Goal: Task Accomplishment & Management: Manage account settings

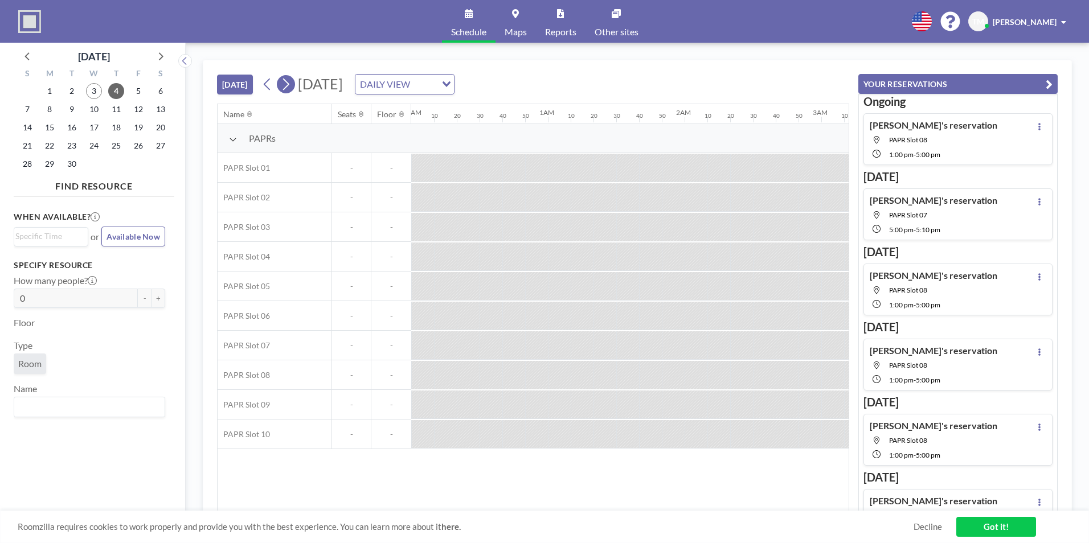
click at [287, 90] on icon at bounding box center [285, 84] width 11 height 17
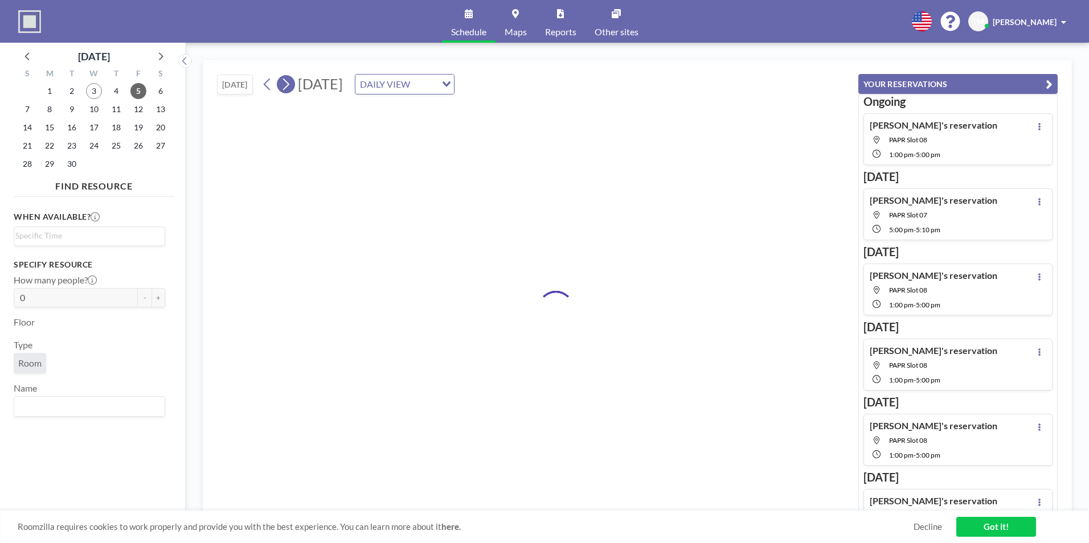
click at [287, 90] on icon at bounding box center [285, 84] width 11 height 17
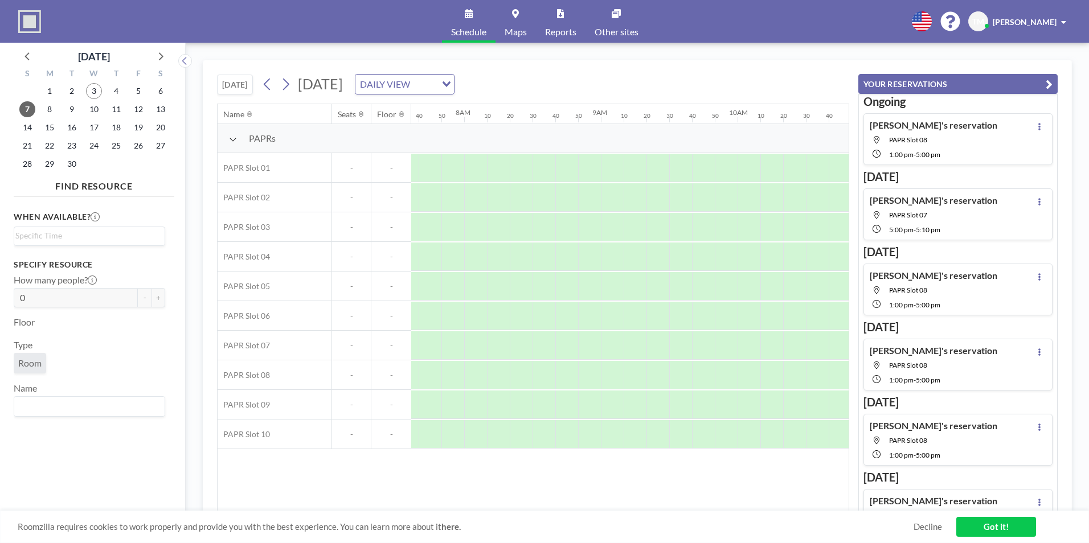
scroll to position [0, 1070]
click at [263, 89] on button at bounding box center [267, 84] width 18 height 18
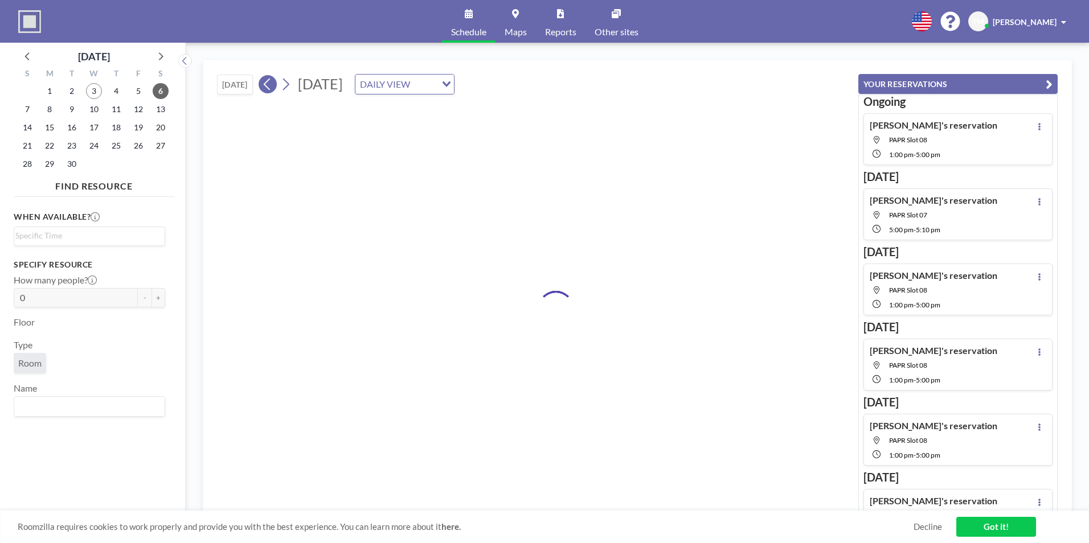
click at [263, 89] on button at bounding box center [267, 84] width 18 height 18
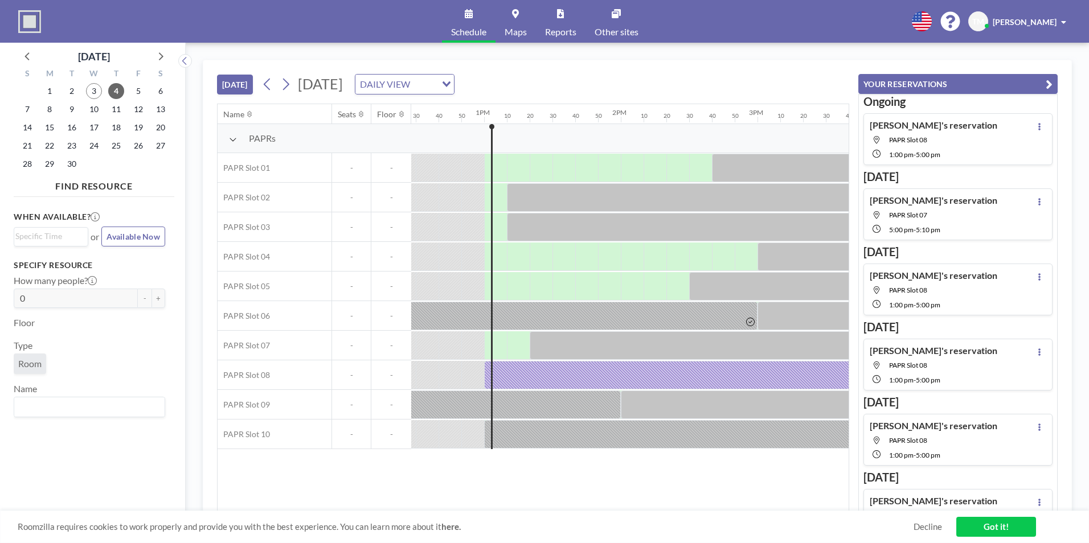
scroll to position [0, 1754]
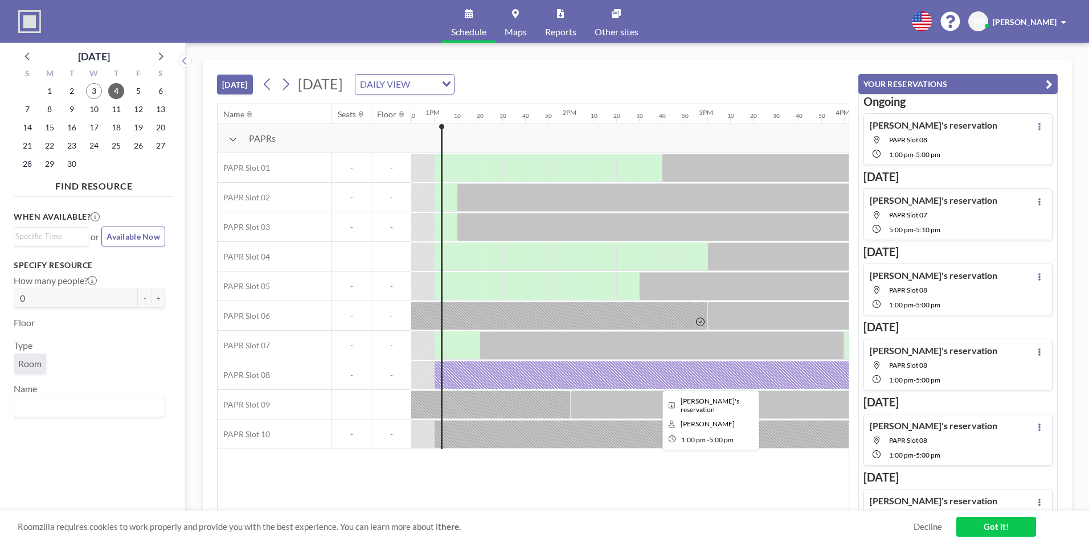
click at [471, 369] on div at bounding box center [707, 375] width 547 height 28
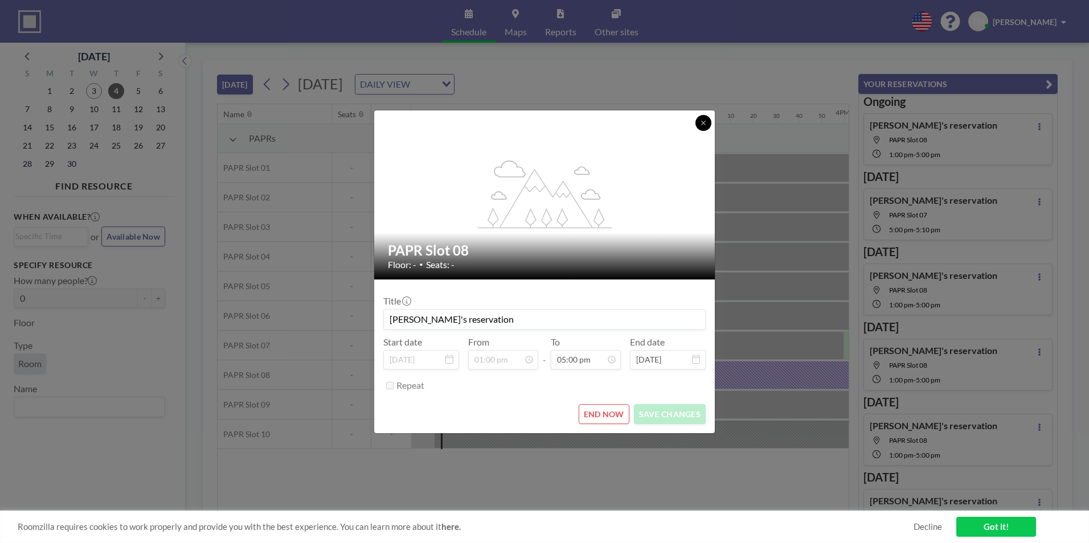
click at [696, 126] on button at bounding box center [703, 123] width 16 height 16
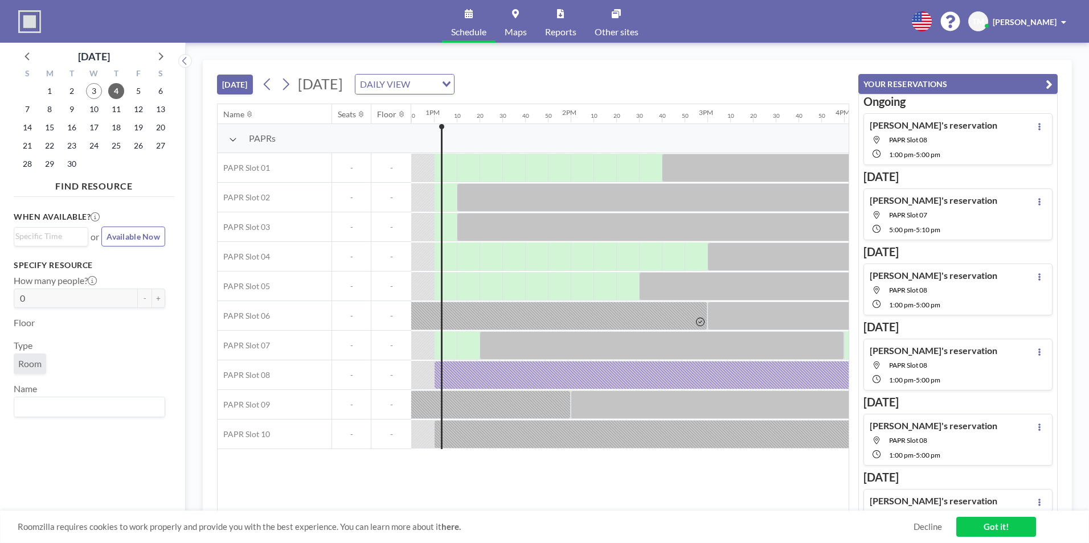
click at [931, 298] on div "[PERSON_NAME]'s reservation PAPR Slot 08 1:00 PM - 5:00 PM" at bounding box center [933, 289] width 128 height 39
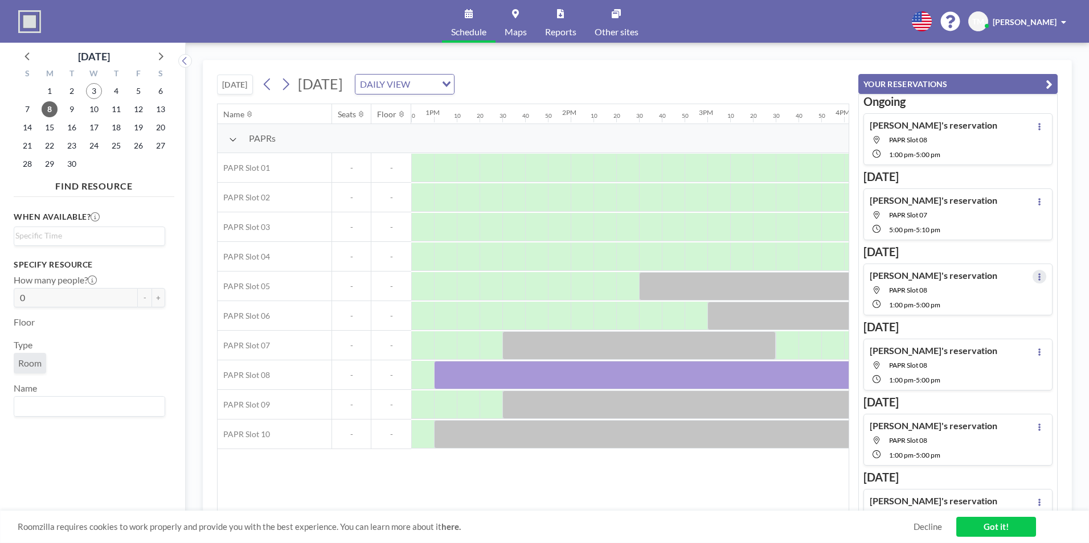
click at [1038, 279] on icon at bounding box center [1039, 276] width 2 height 7
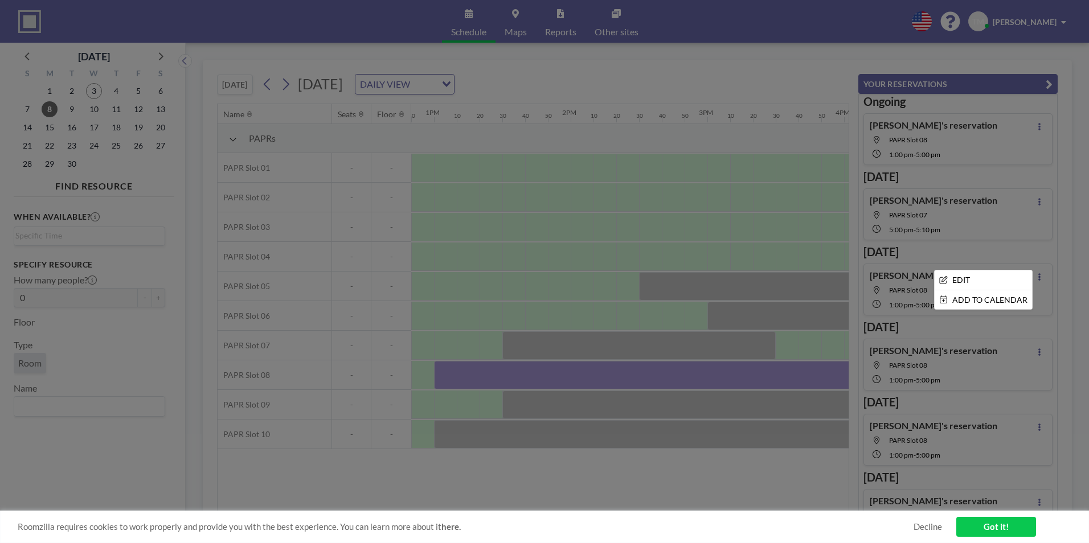
click at [1054, 260] on div at bounding box center [544, 271] width 1089 height 543
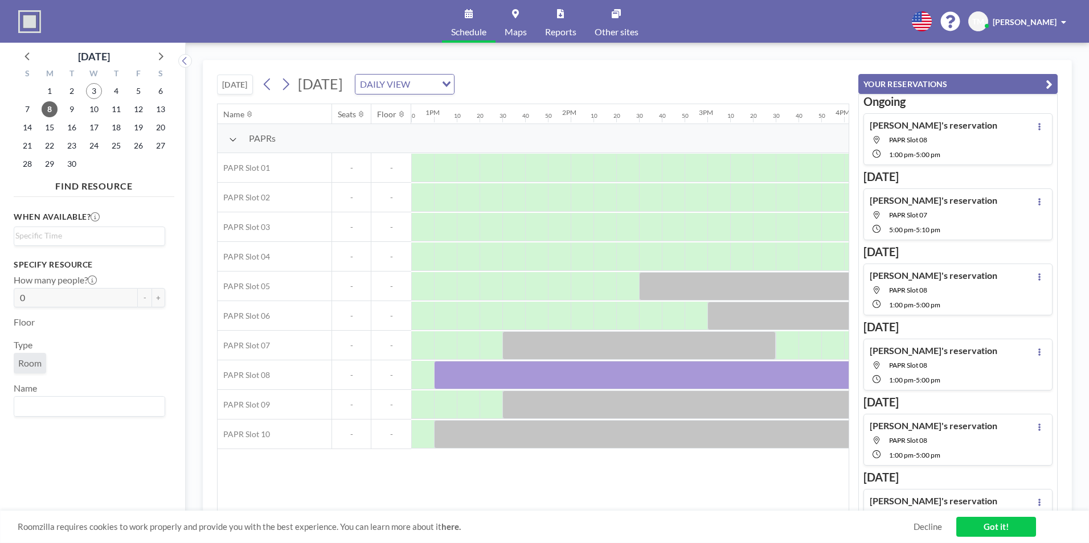
scroll to position [0, 1825]
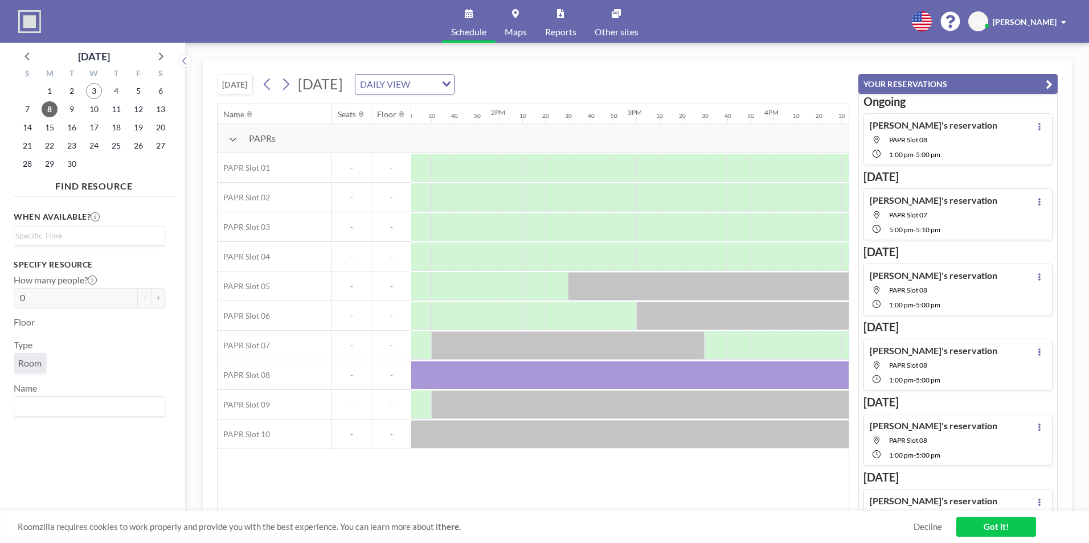
drag, startPoint x: 635, startPoint y: 504, endPoint x: 673, endPoint y: 514, distance: 39.4
click at [673, 514] on div "[DATE] [DATE] DAILY VIEW Loading... Name Seats Floor 12AM 10 20 30 40 50 1AM 10…" at bounding box center [637, 293] width 869 height 466
click at [271, 88] on icon at bounding box center [267, 84] width 11 height 17
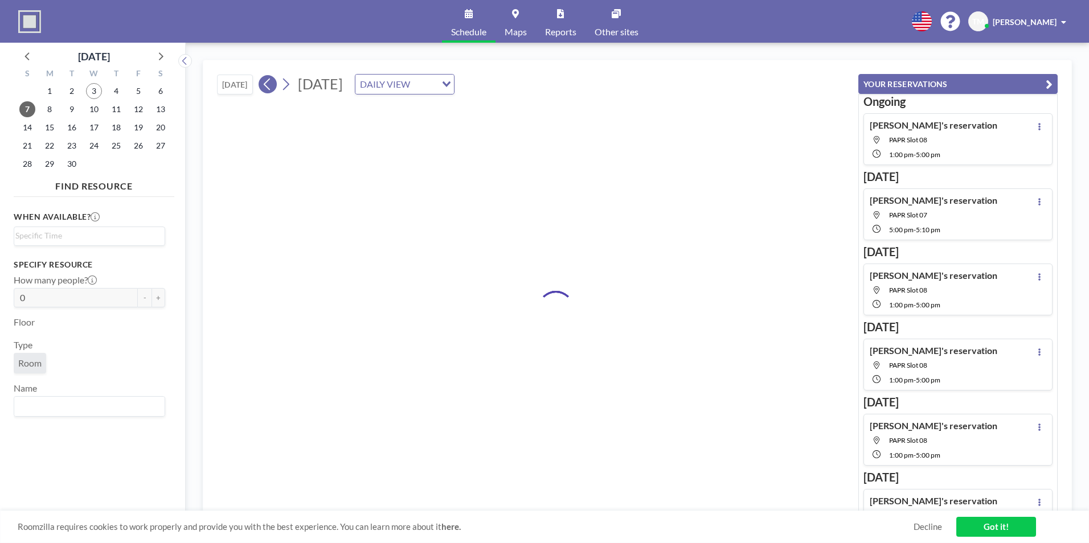
click at [272, 89] on icon at bounding box center [267, 84] width 11 height 17
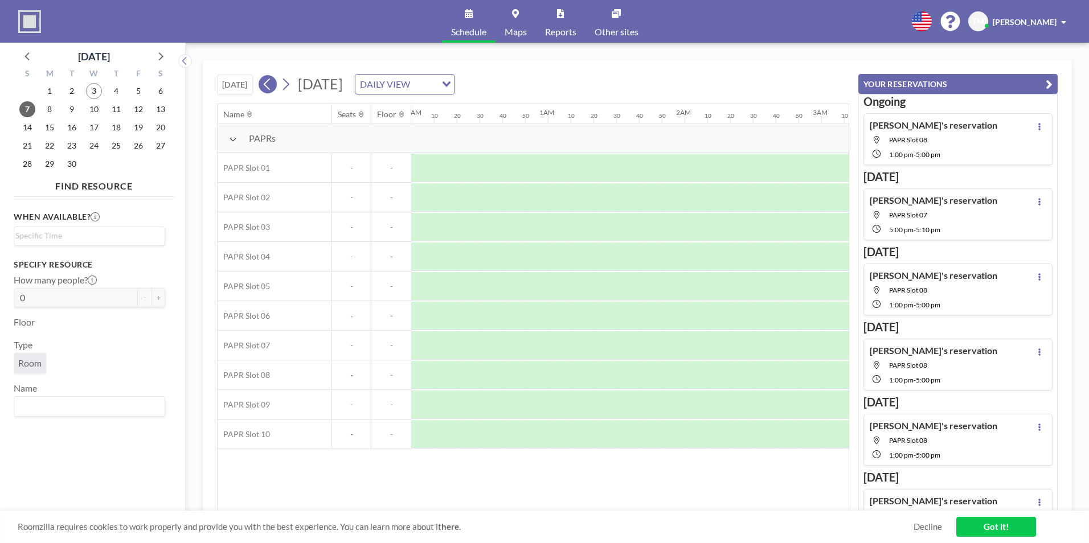
scroll to position [0, 0]
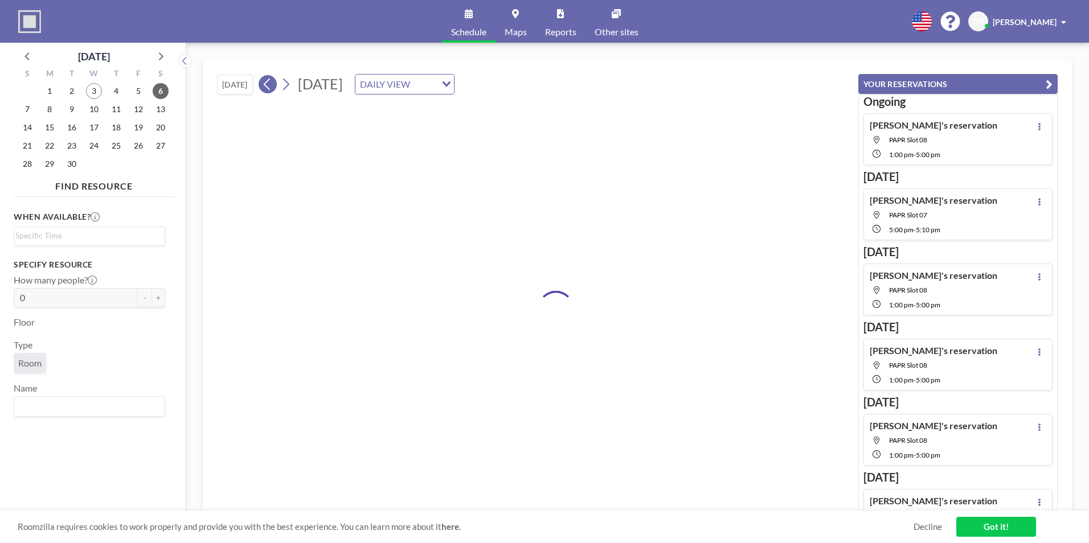
click at [272, 89] on icon at bounding box center [267, 84] width 11 height 17
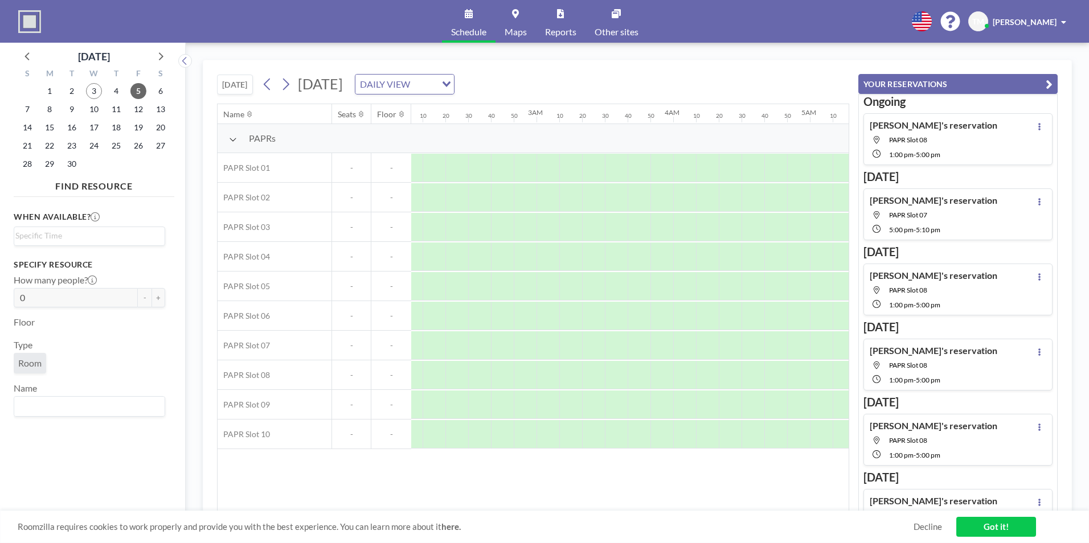
scroll to position [0, 857]
click at [270, 90] on icon at bounding box center [267, 84] width 11 height 17
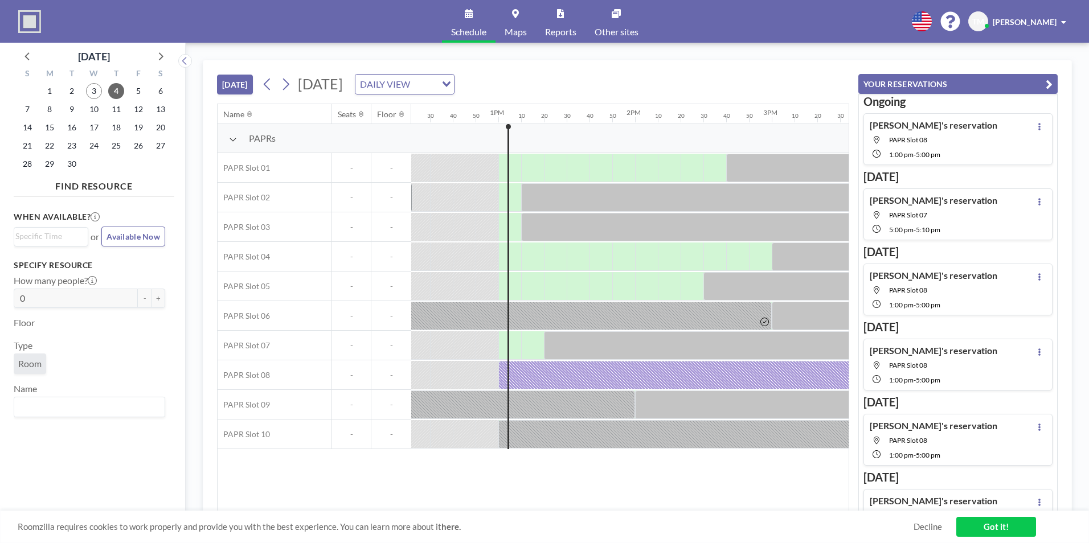
scroll to position [0, 1686]
